Goal: Information Seeking & Learning: Find specific fact

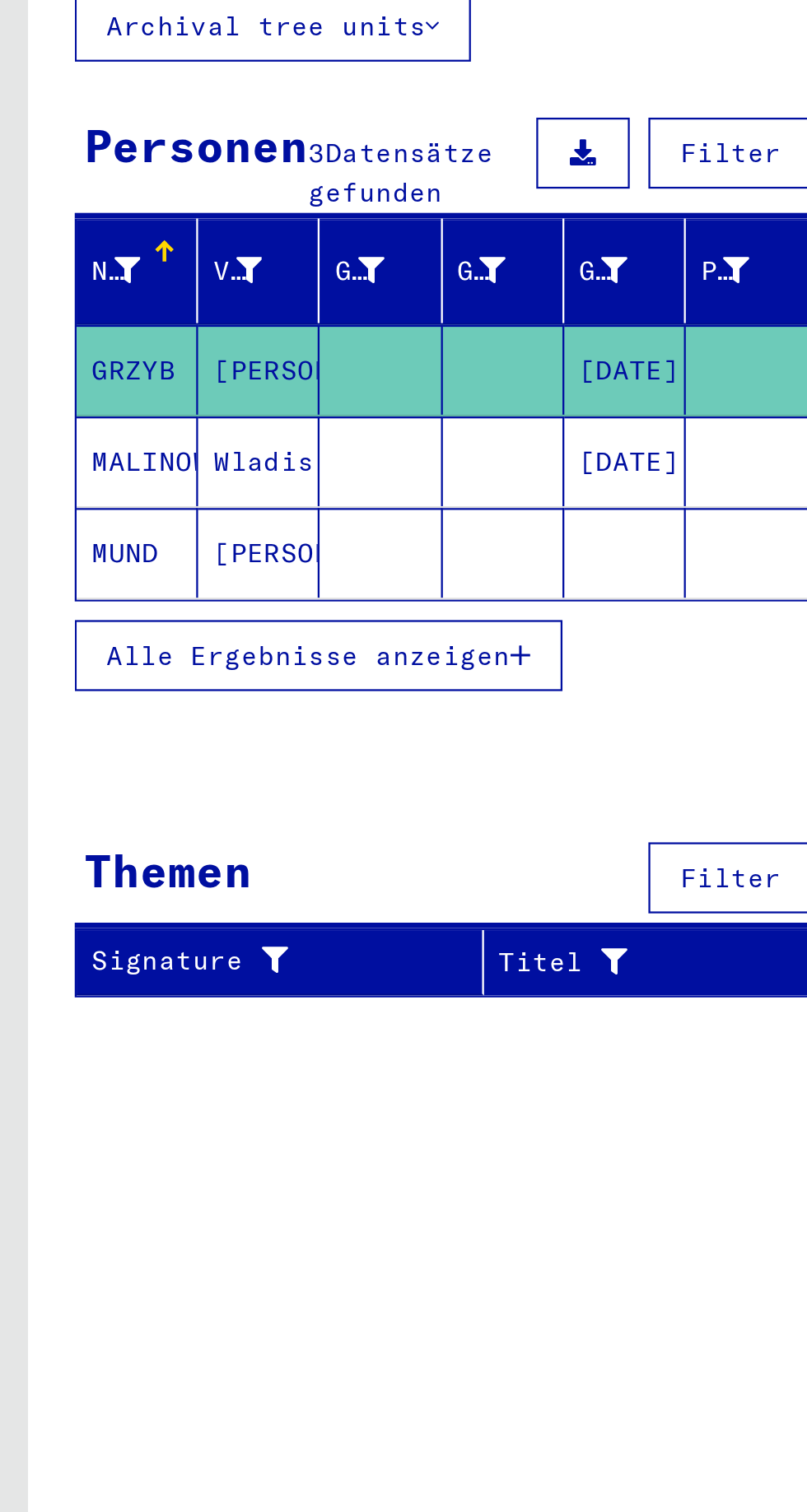
type input "**********"
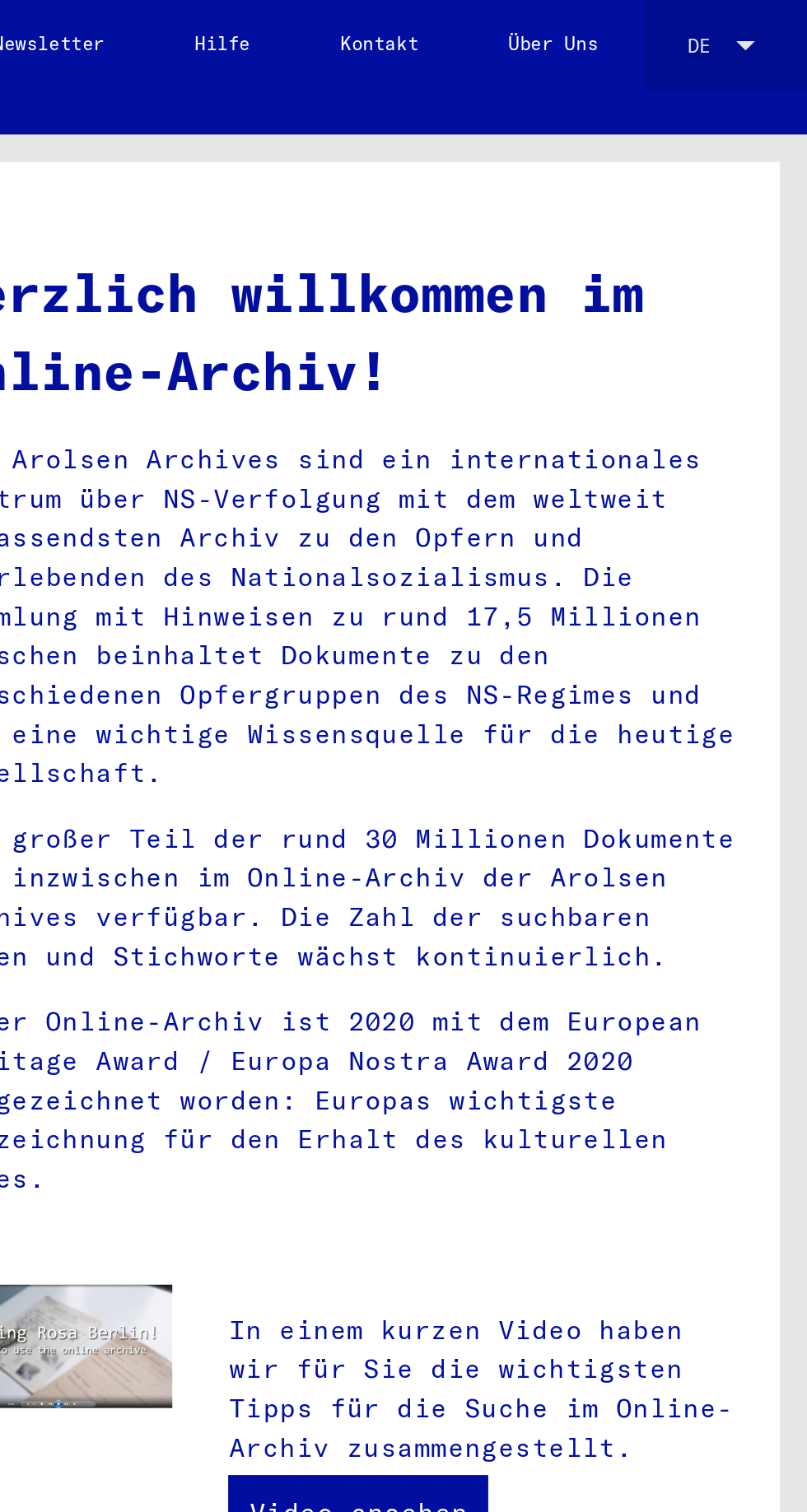
click at [779, 17] on div at bounding box center [779, 20] width 15 height 9
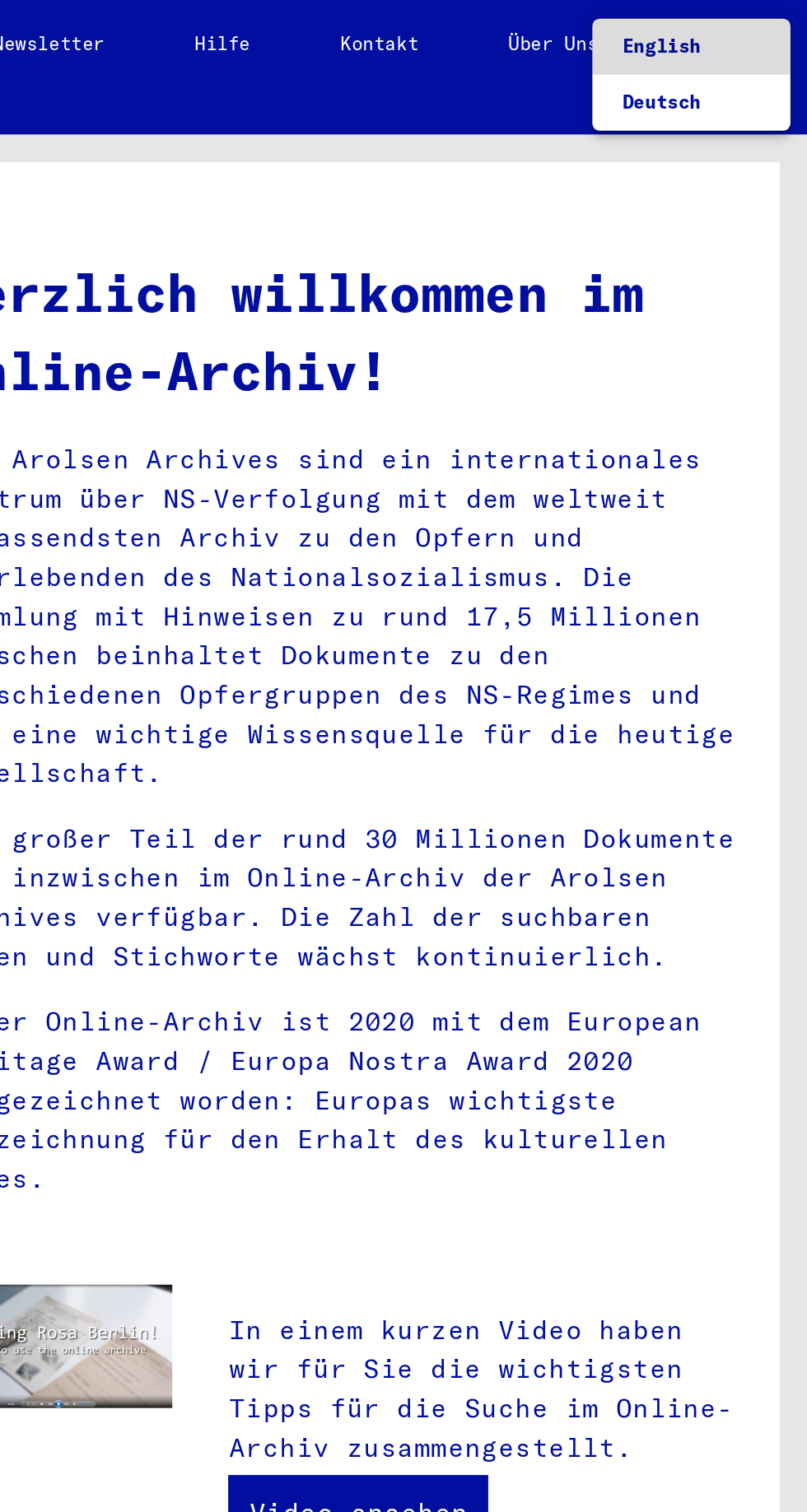
click at [767, 25] on span "English" at bounding box center [755, 20] width 61 height 25
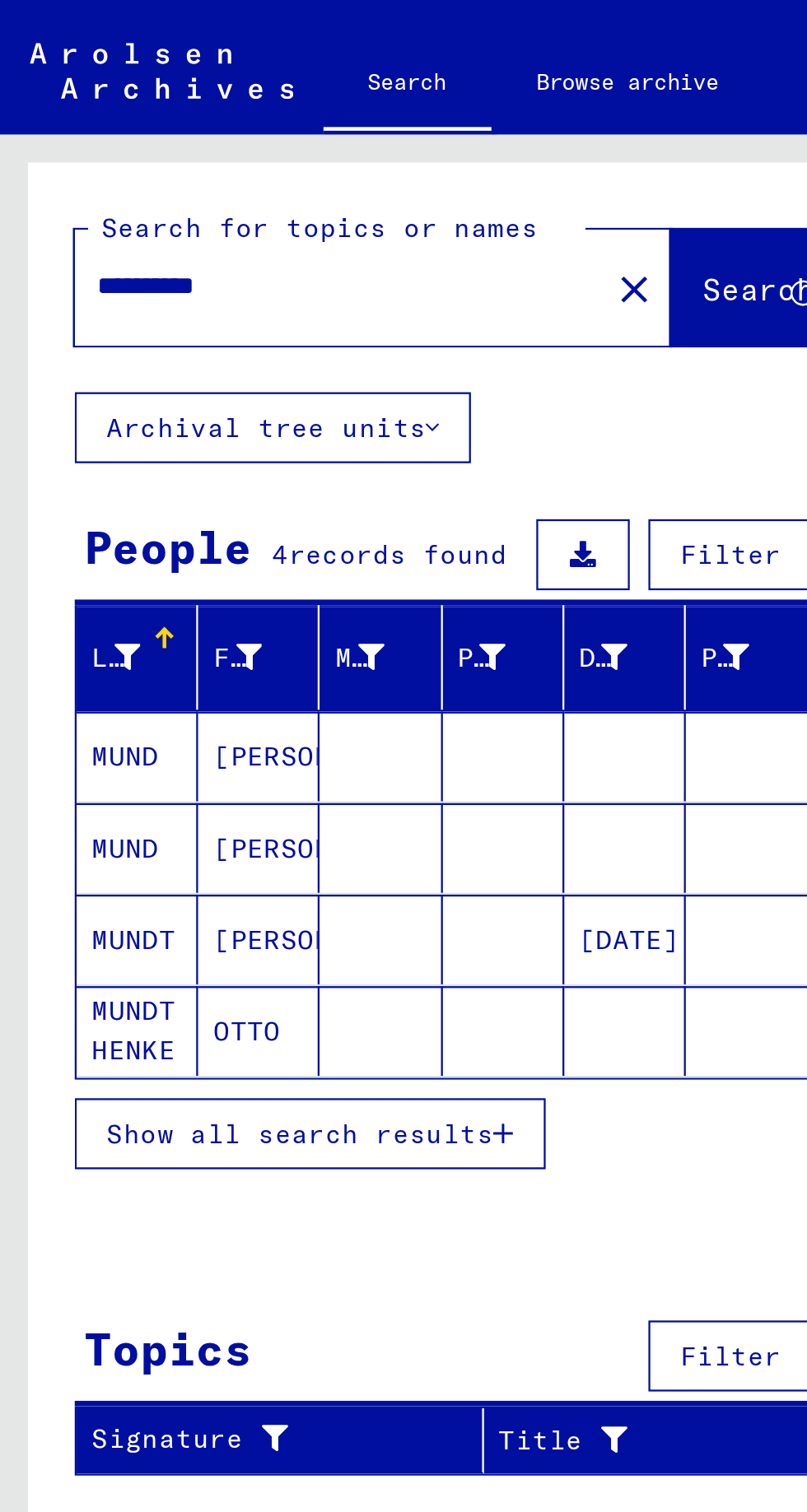
click at [63, 335] on mat-cell "MUND" at bounding box center [60, 333] width 54 height 40
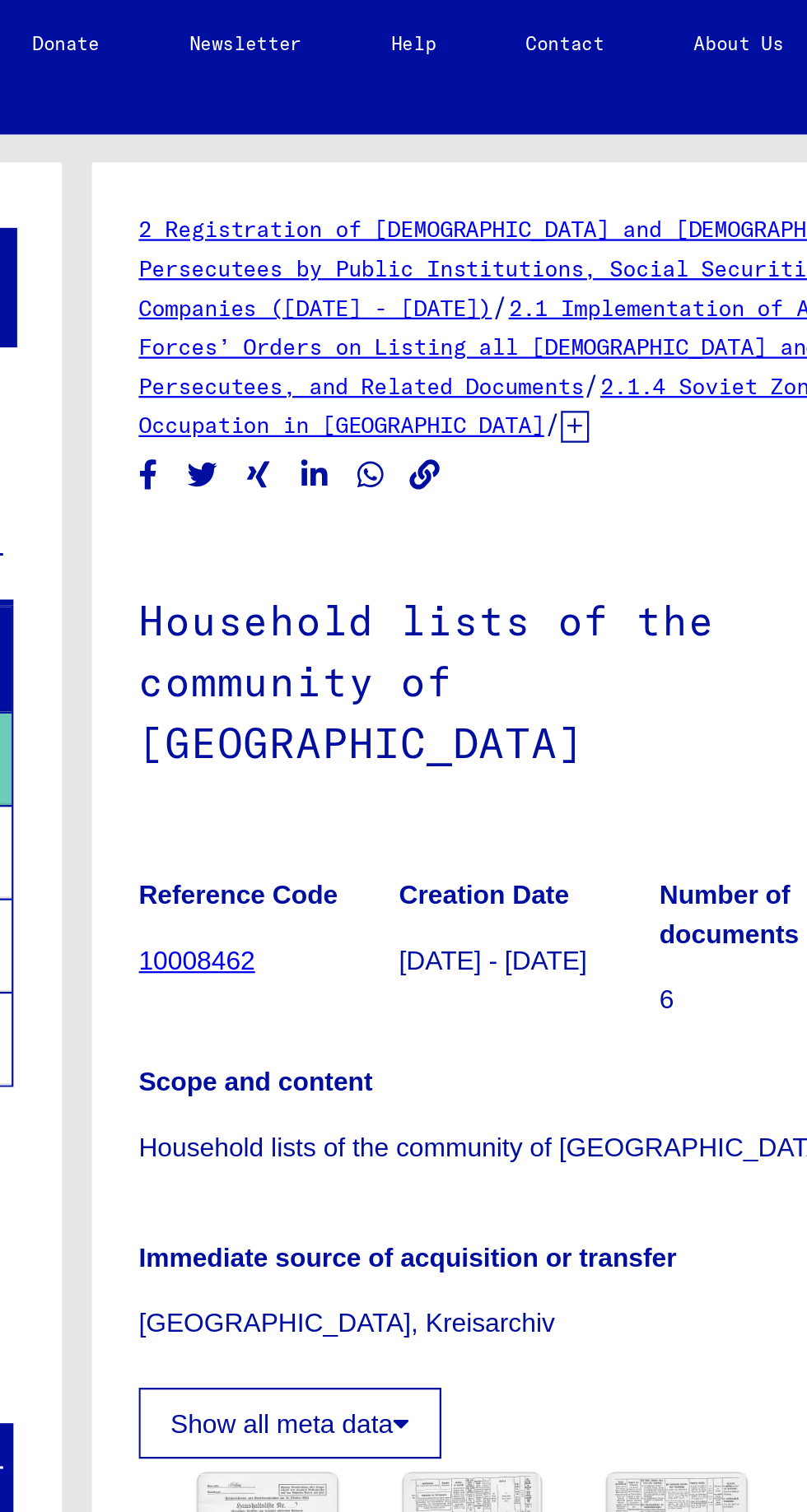
scroll to position [70, 0]
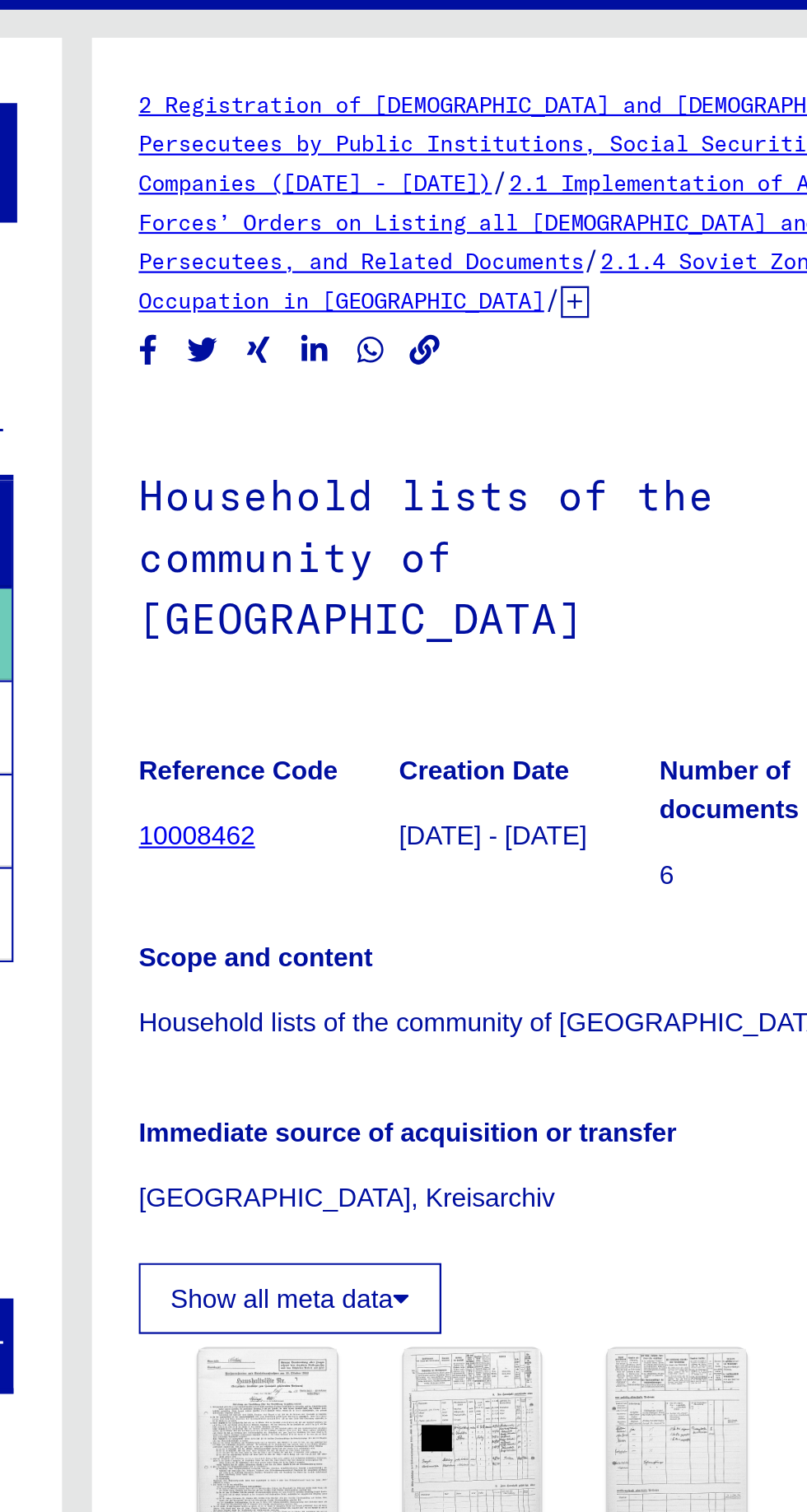
click at [632, 235] on h1 "Household lists of the community of [GEOGRAPHIC_DATA]" at bounding box center [602, 298] width 343 height 127
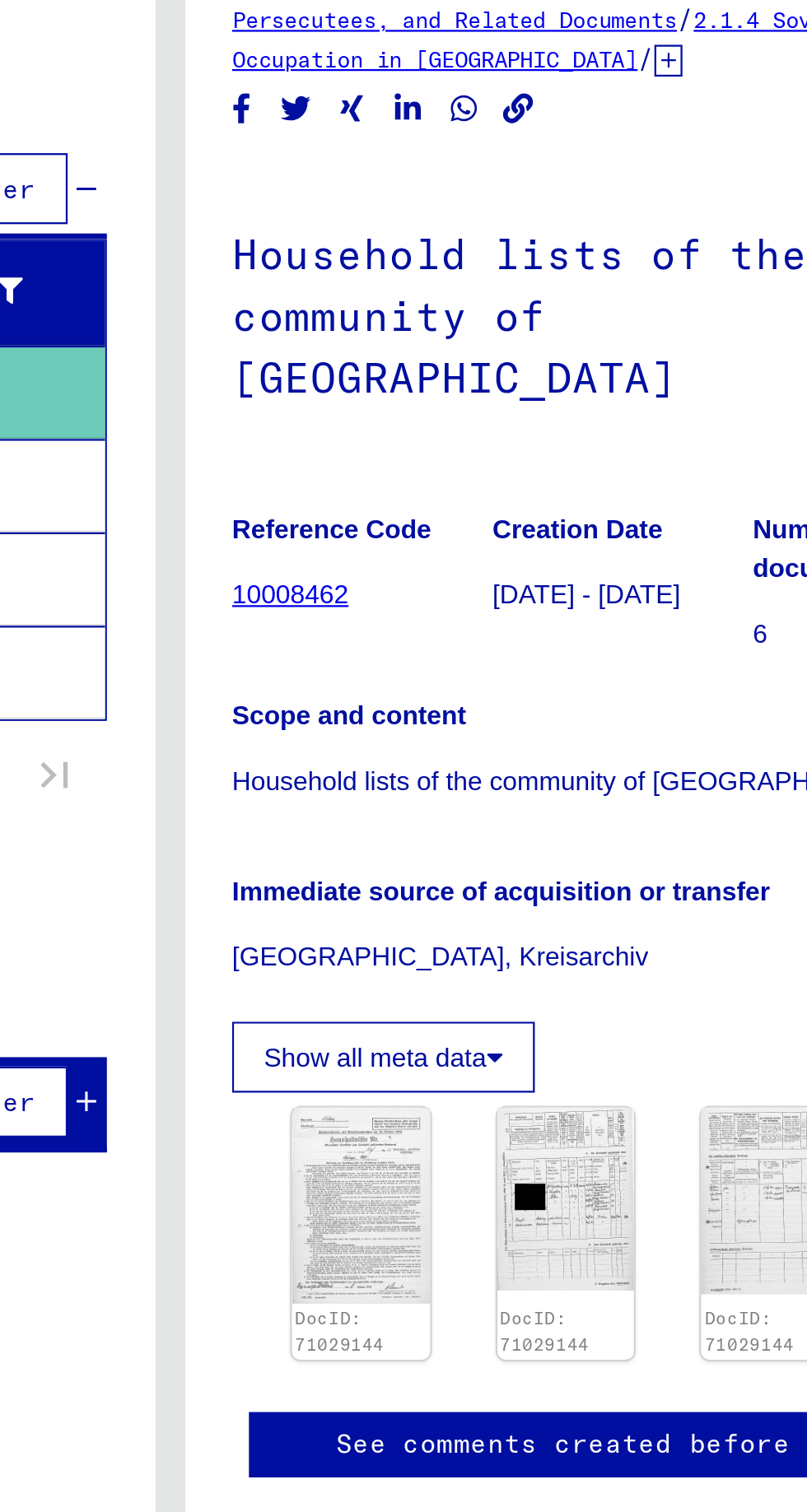
click at [489, 650] on img at bounding box center [487, 693] width 61 height 86
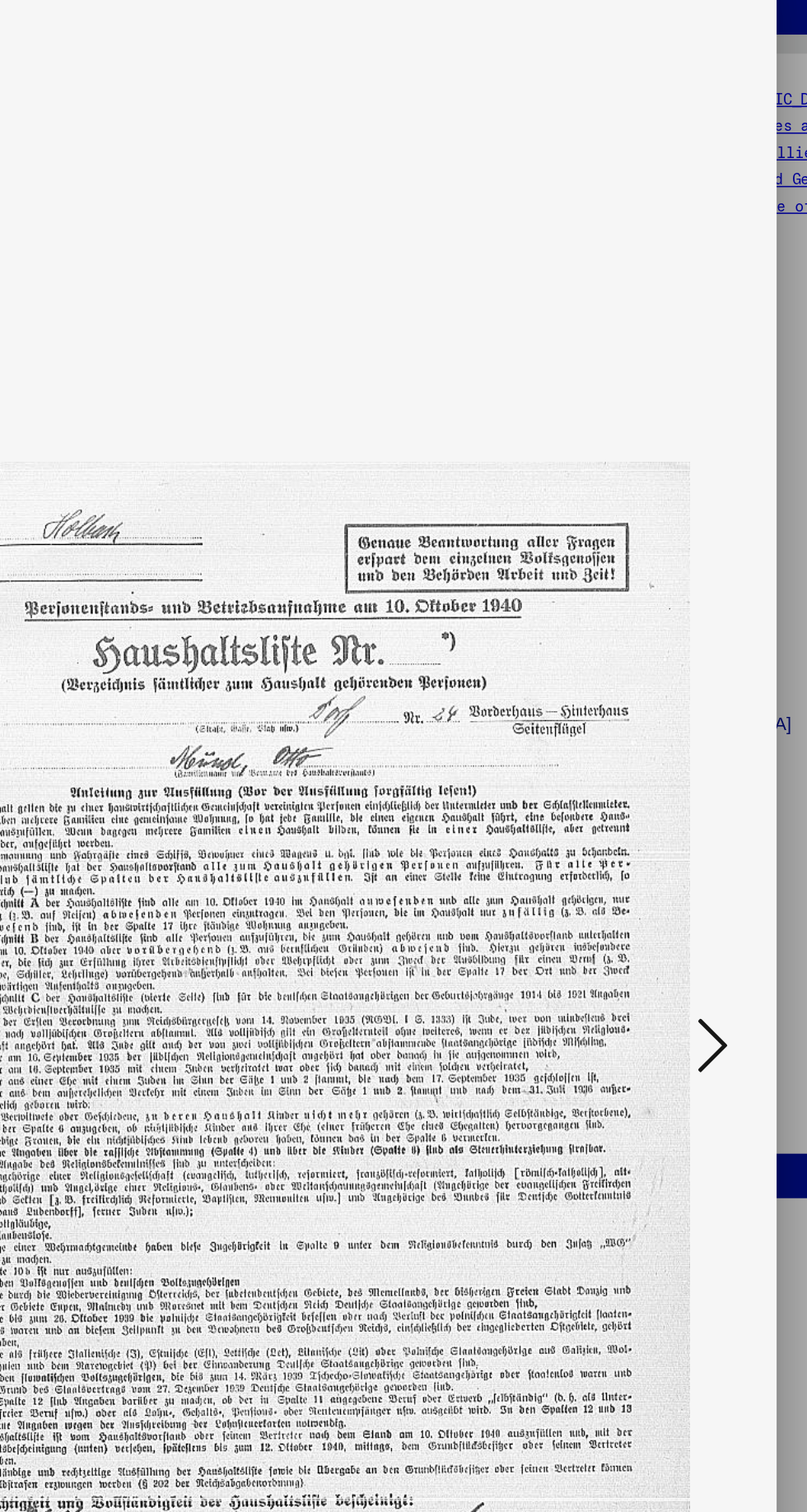
scroll to position [0, 0]
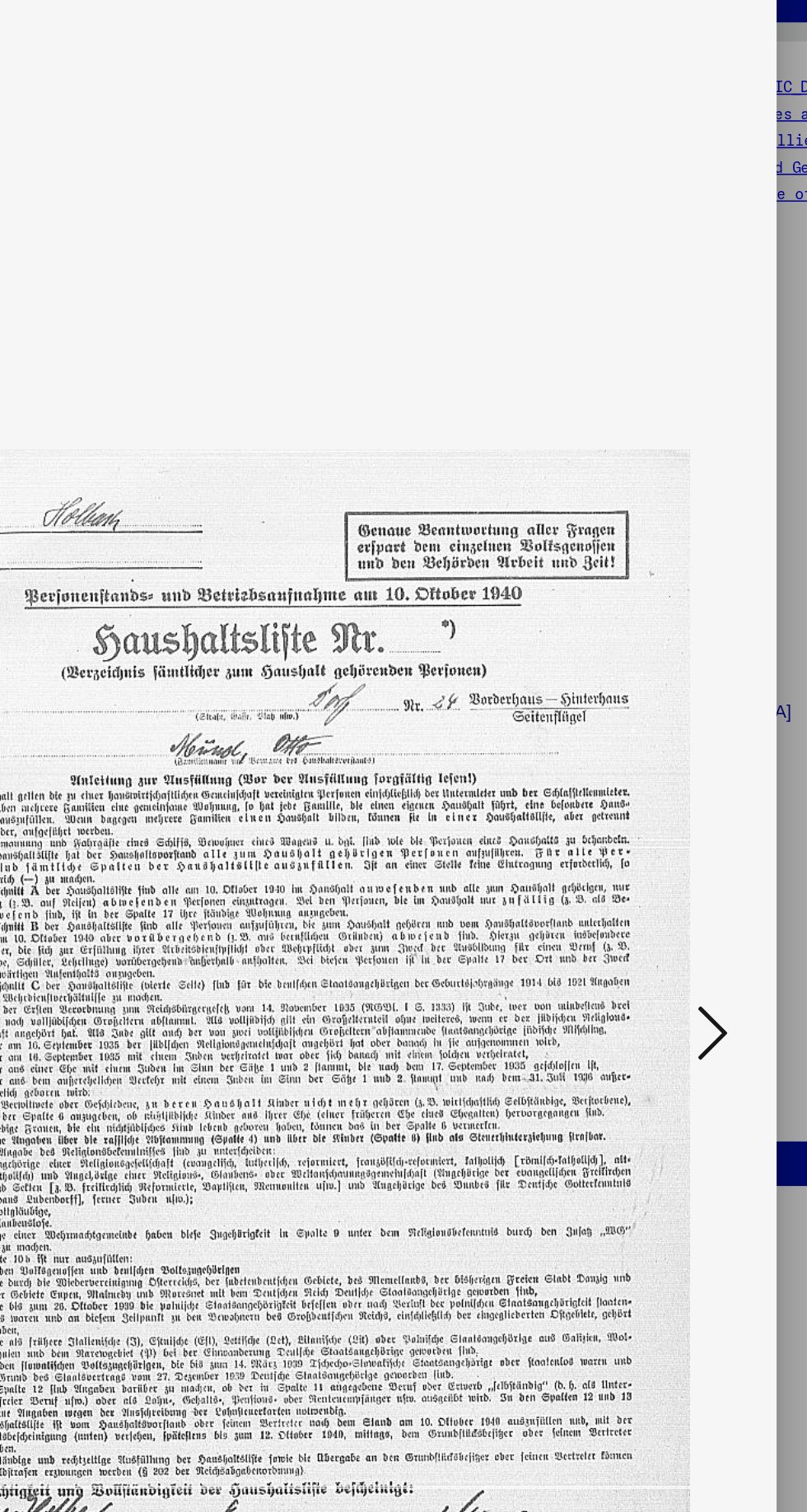
click at [693, 733] on icon at bounding box center [685, 713] width 19 height 40
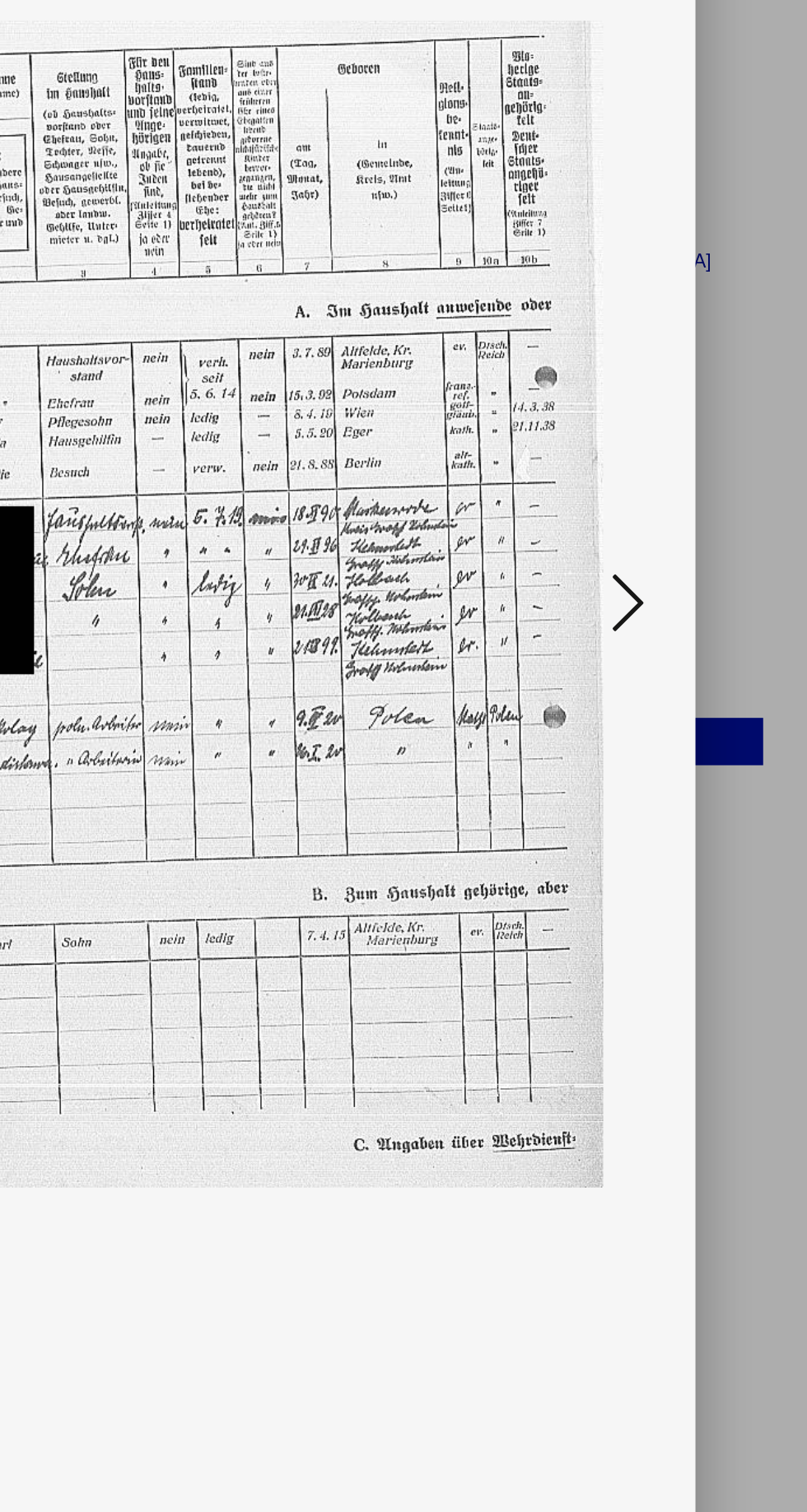
click at [696, 722] on button at bounding box center [685, 715] width 30 height 47
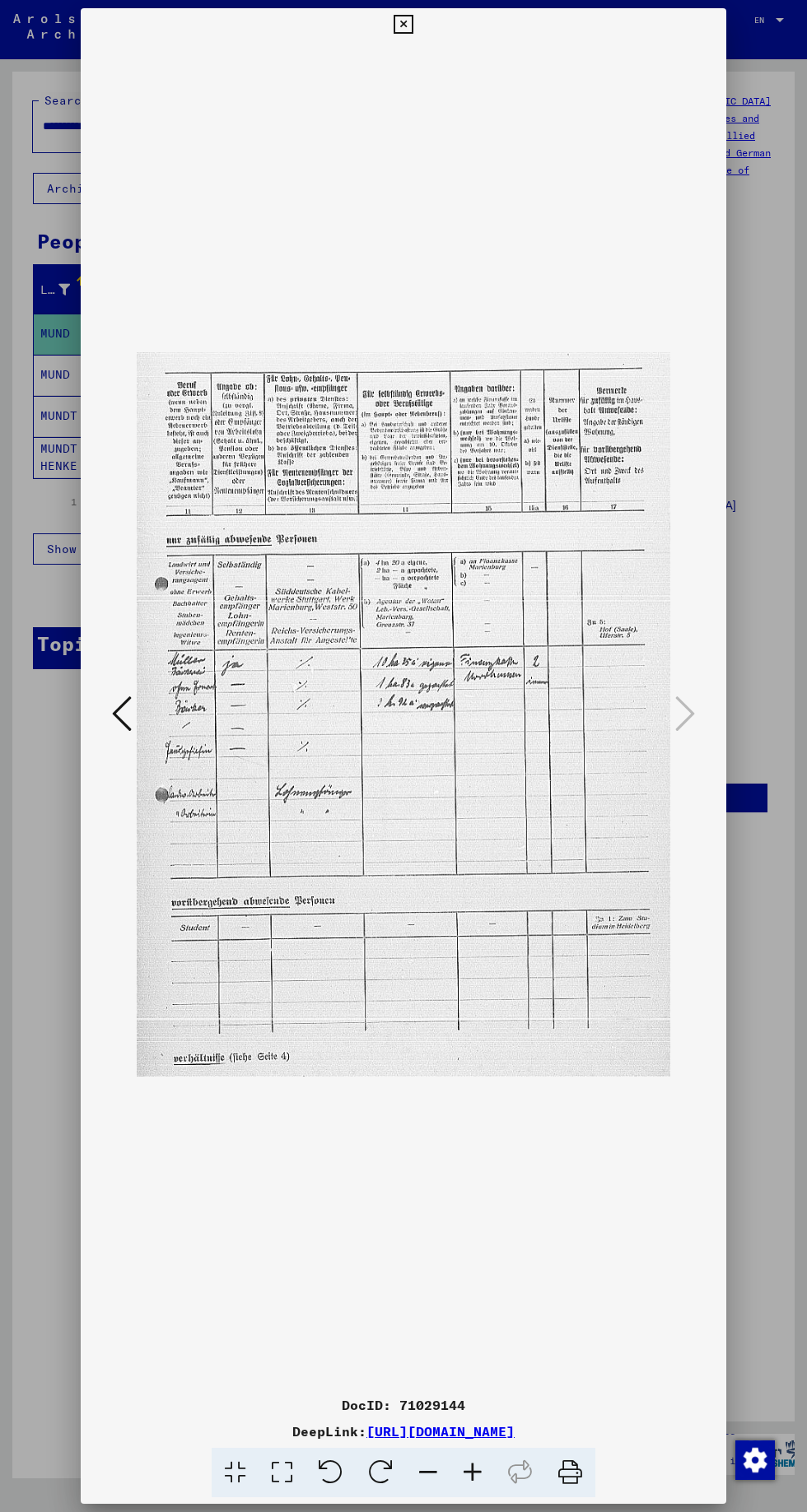
click at [99, 721] on div at bounding box center [403, 715] width 645 height 1347
click at [133, 730] on button at bounding box center [122, 715] width 30 height 47
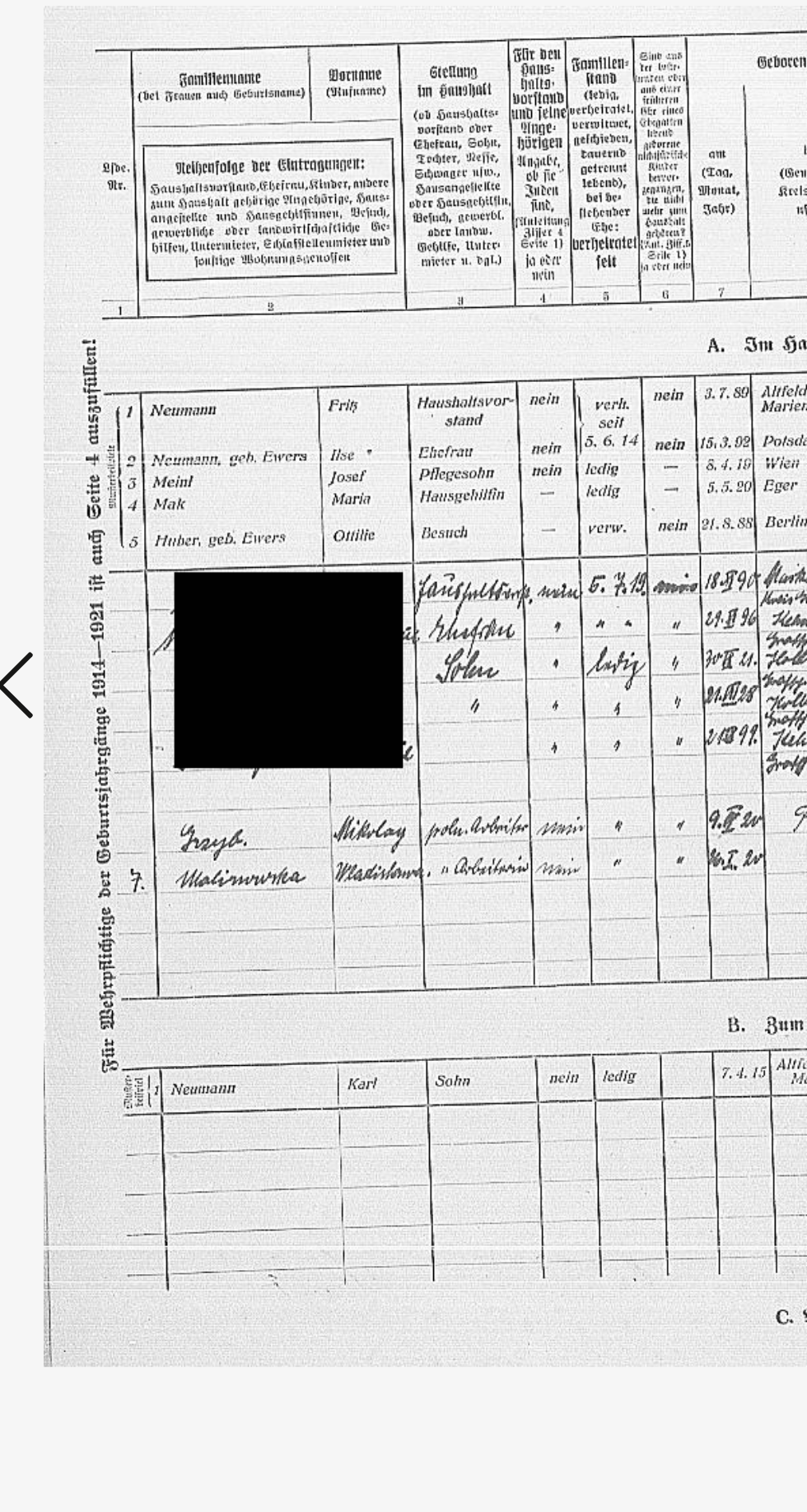
click at [149, 732] on img at bounding box center [403, 715] width 533 height 1347
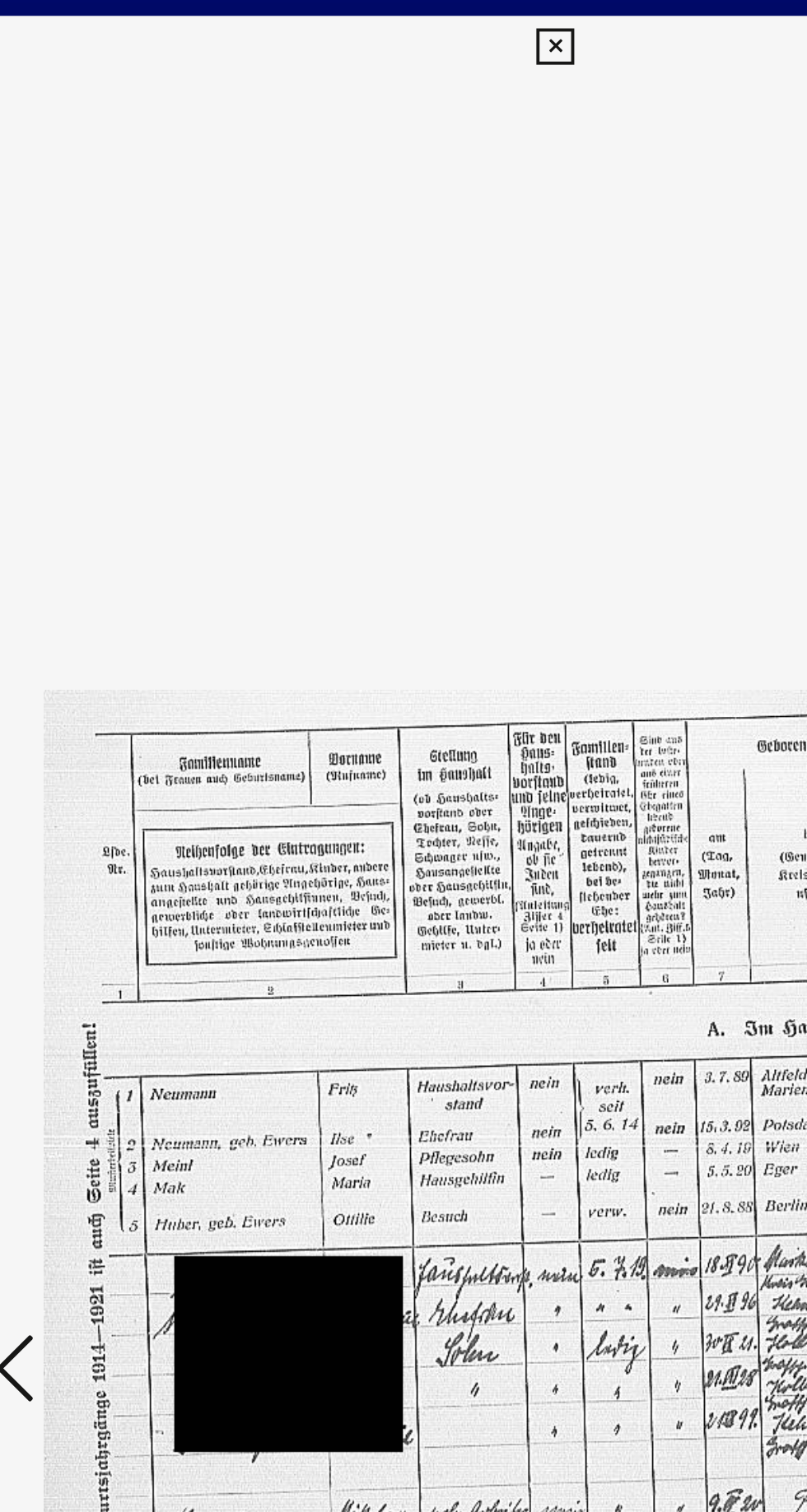
click at [403, 26] on icon at bounding box center [403, 25] width 19 height 19
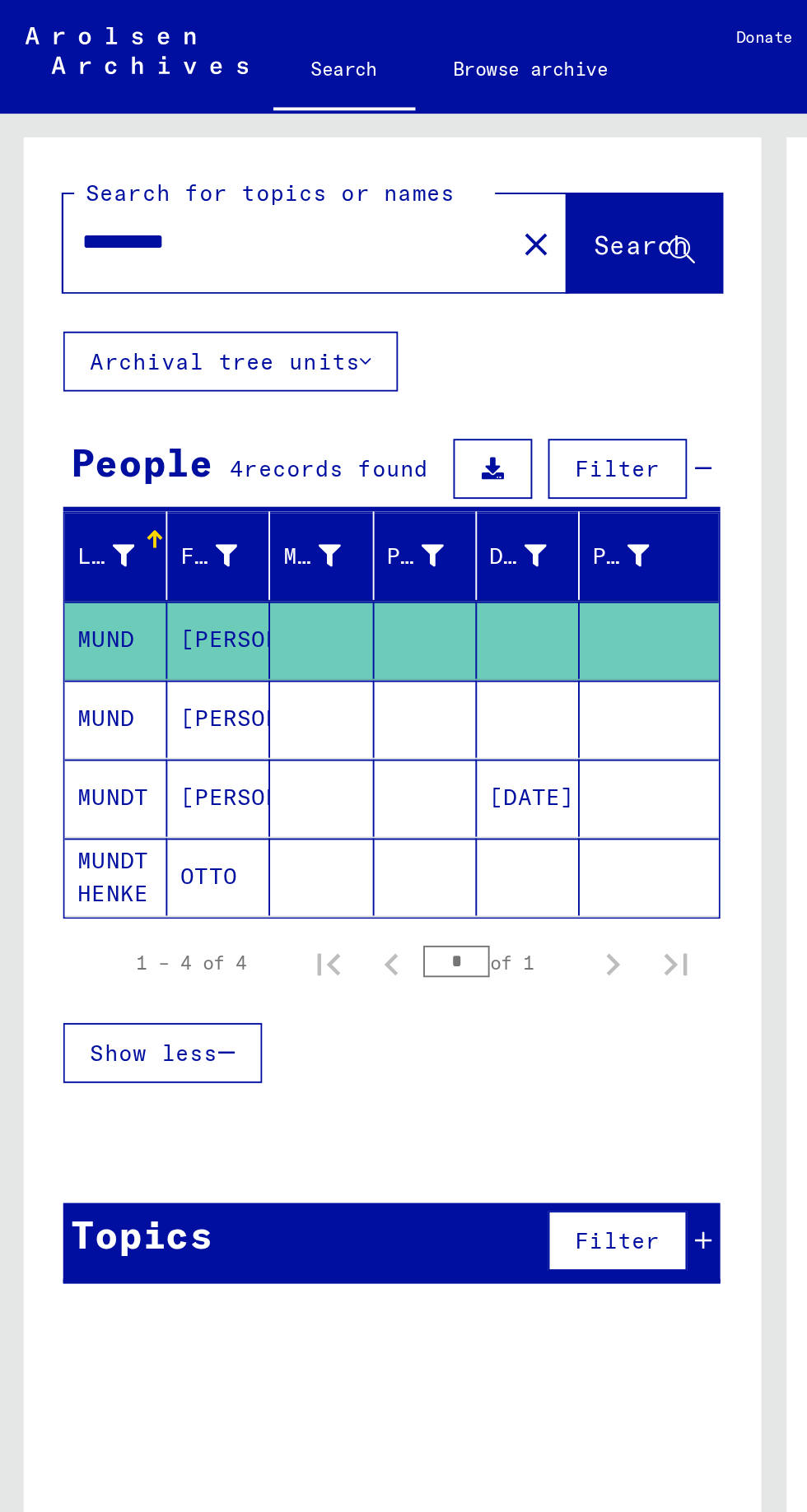
click at [368, 642] on icon at bounding box center [367, 647] width 9 height 11
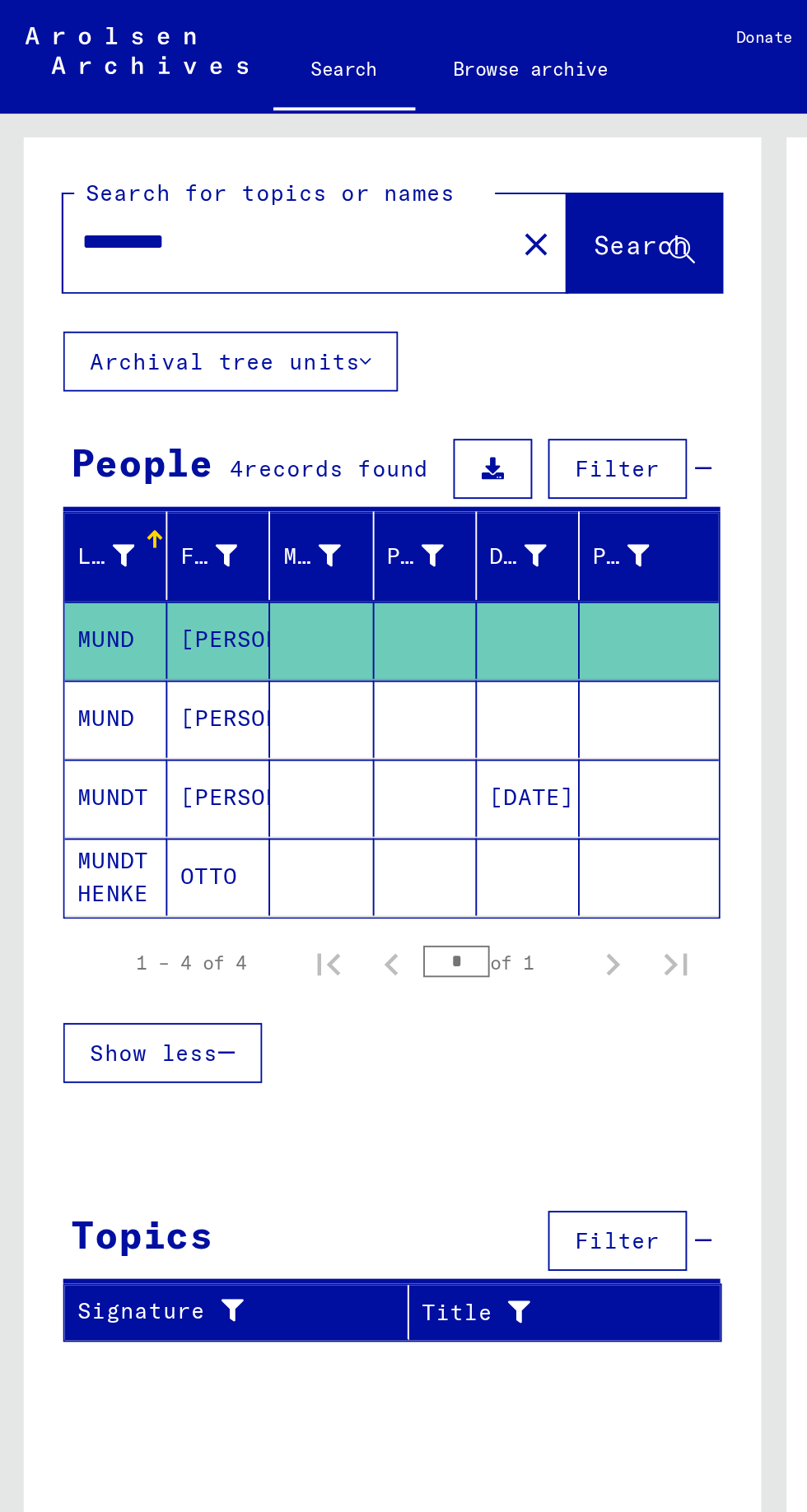
scroll to position [26, 0]
click at [95, 437] on mat-cell "OTTO" at bounding box center [114, 458] width 54 height 40
